Goal: Transaction & Acquisition: Purchase product/service

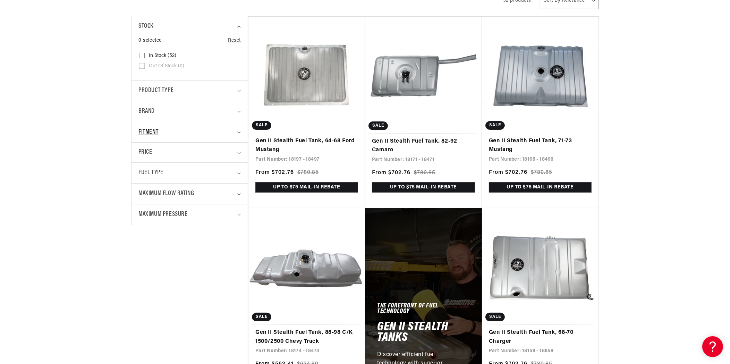
scroll to position [0, 393]
click at [153, 131] on span "Fitment" at bounding box center [148, 132] width 20 height 10
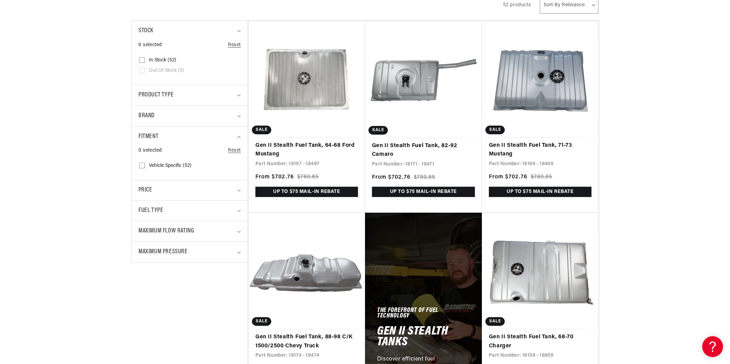
scroll to position [162, 0]
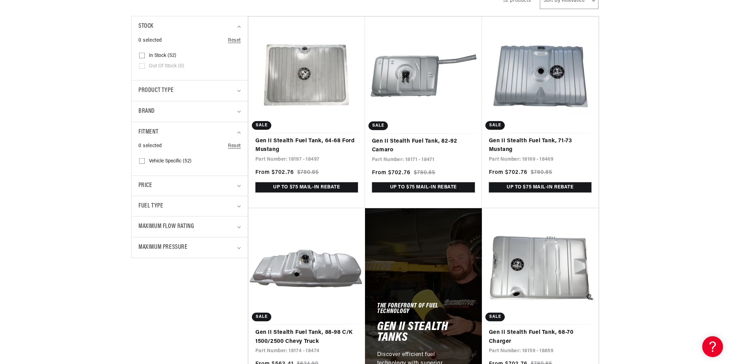
click at [161, 161] on span "Vehicle Specific (52)" at bounding box center [170, 161] width 43 height 6
click at [145, 161] on input "Vehicle Specific (52) Vehicle Specific (52 products)" at bounding box center [142, 163] width 6 height 6
checkbox input "true"
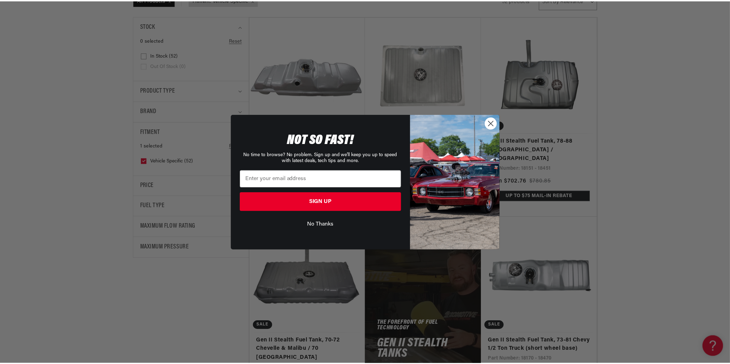
scroll to position [0, 787]
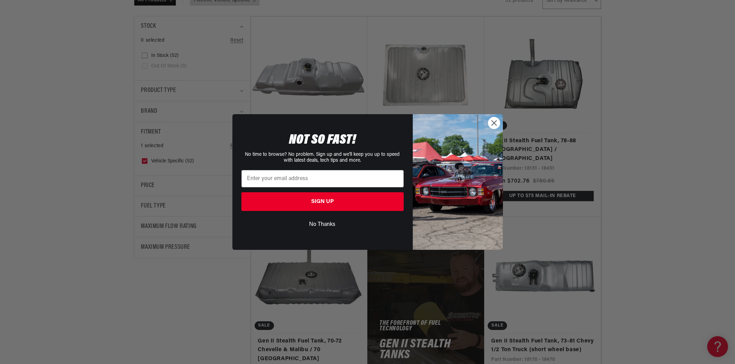
click at [326, 222] on button "No Thanks" at bounding box center [322, 224] width 162 height 13
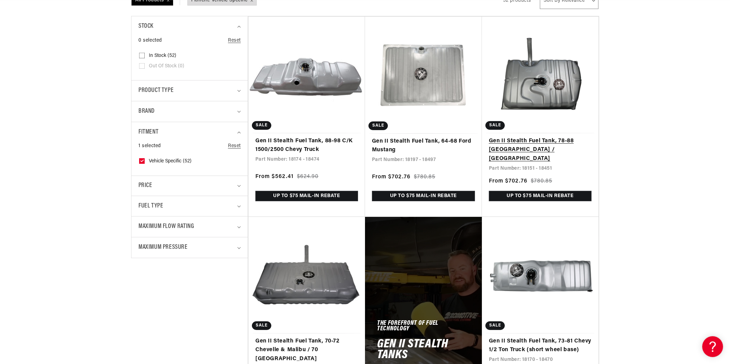
click at [528, 140] on link "Gen II Stealth Fuel Tank, 78-88 [GEOGRAPHIC_DATA] / [GEOGRAPHIC_DATA]" at bounding box center [540, 150] width 103 height 27
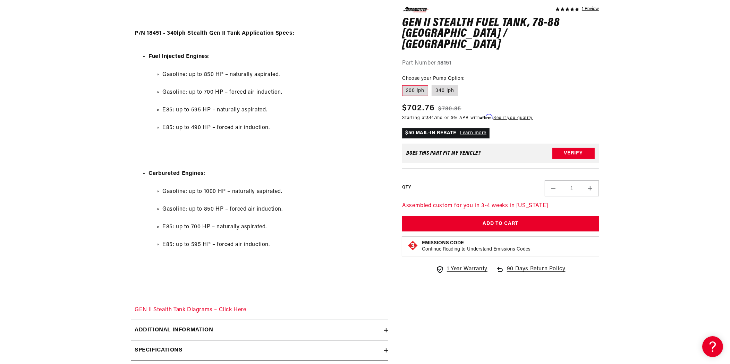
scroll to position [0, 393]
click at [450, 85] on label "340 lph" at bounding box center [445, 90] width 26 height 11
click at [432, 84] on input "340 lph" at bounding box center [432, 84] width 0 height 0
radio input "true"
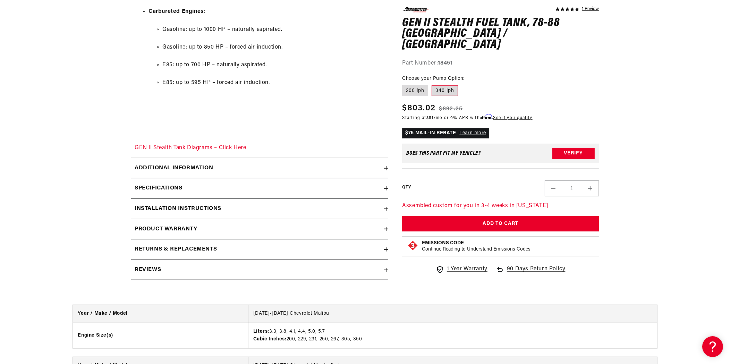
scroll to position [0, 393]
click at [174, 168] on h2 "Additional information" at bounding box center [174, 168] width 78 height 9
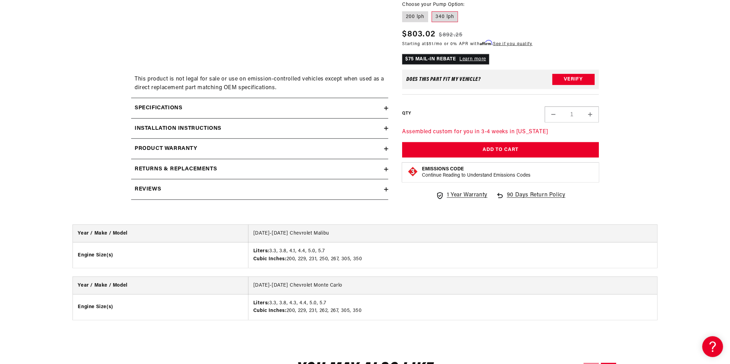
scroll to position [0, 0]
click at [169, 109] on h2 "Specifications" at bounding box center [159, 108] width 48 height 9
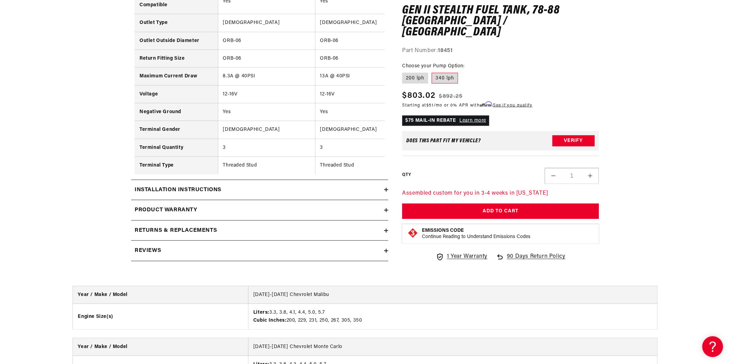
scroll to position [0, 787]
click at [156, 211] on h2 "Product warranty" at bounding box center [166, 210] width 63 height 9
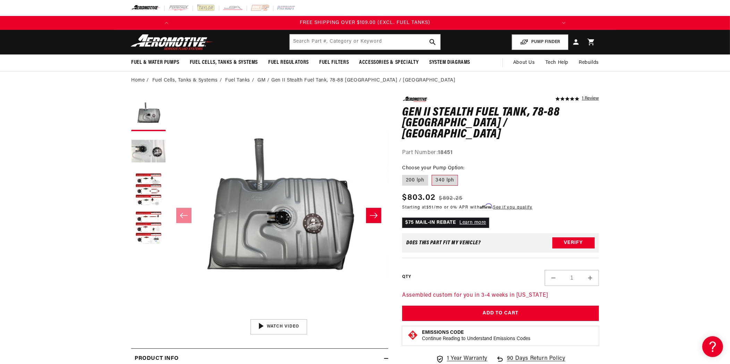
drag, startPoint x: 340, startPoint y: 238, endPoint x: 316, endPoint y: 222, distance: 29.2
click at [169, 316] on button "Open media 1 in modal" at bounding box center [169, 316] width 0 height 0
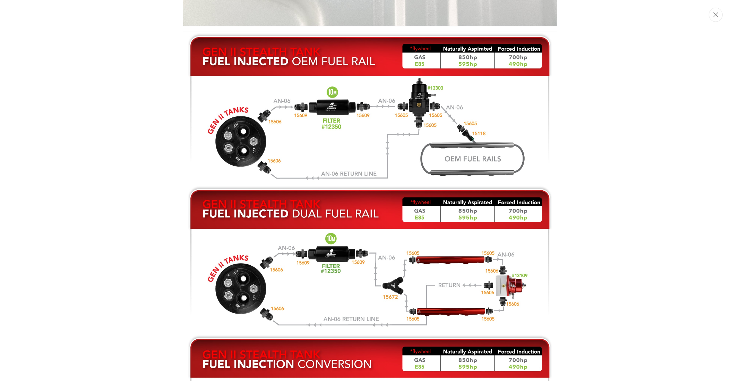
scroll to position [0, 393]
